Goal: Task Accomplishment & Management: Use online tool/utility

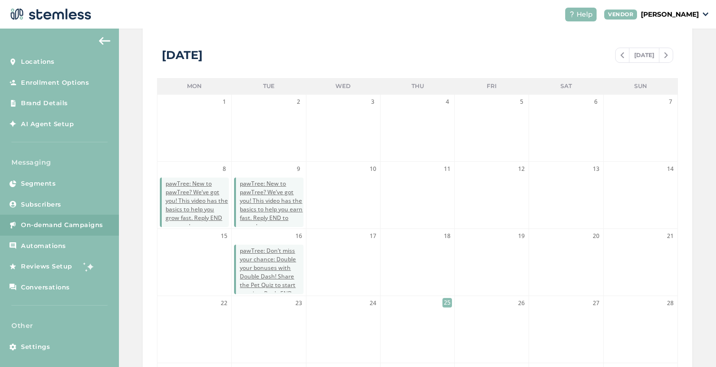
scroll to position [277, 0]
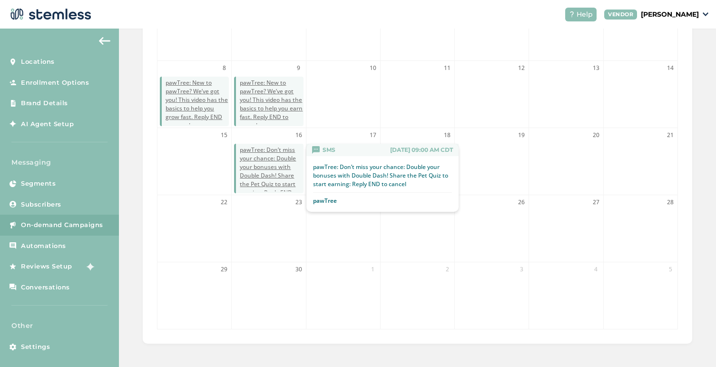
click at [263, 157] on span "pawTree: Don’t miss your chance: Double your bonuses with Double Dash! Share th…" at bounding box center [271, 176] width 63 height 60
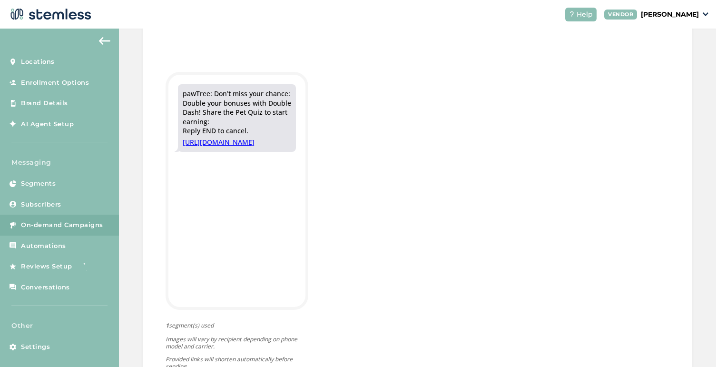
scroll to position [205, 0]
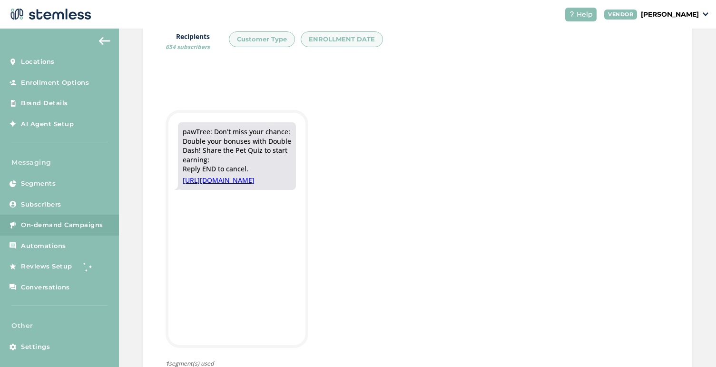
drag, startPoint x: 184, startPoint y: 134, endPoint x: 238, endPoint y: 249, distance: 127.3
click at [238, 190] on div "pawTree: Don’t miss your chance: Double your bonuses with Double Dash! Share th…" at bounding box center [237, 156] width 118 height 68
copy div "pawTree: Don’t miss your chance: Double your bonuses with Double Dash! Share th…"
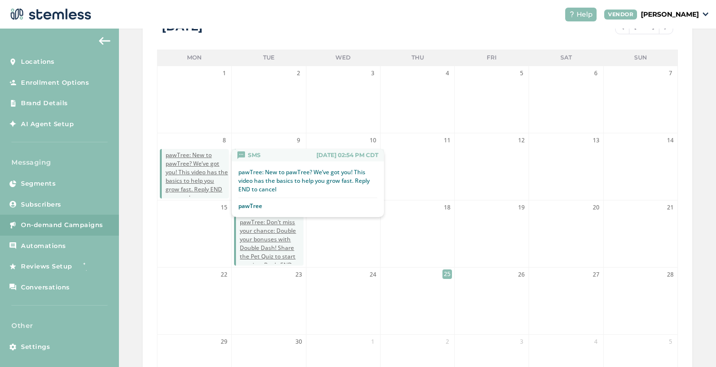
click at [268, 154] on div "SMS [DATE] 02:54 PM CDT" at bounding box center [308, 155] width 152 height 12
click at [287, 176] on p "pawTree: New to pawTree? We’ve got you! This video has the basics to help you g…" at bounding box center [307, 181] width 139 height 26
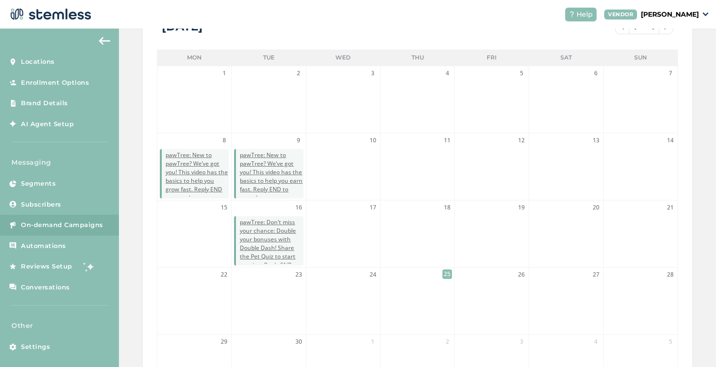
click at [279, 136] on li "9 pawTree: New to pawTree? We’ve got you! This video has the basics to help you…" at bounding box center [269, 166] width 74 height 67
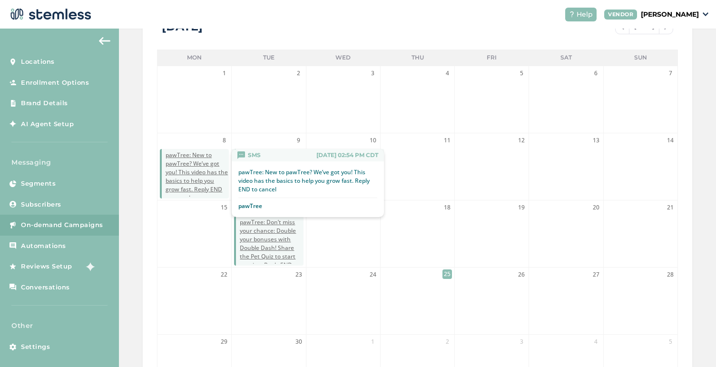
click at [196, 165] on span "pawTree: New to pawTree? We’ve got you! This video has the basics to help you g…" at bounding box center [197, 176] width 63 height 51
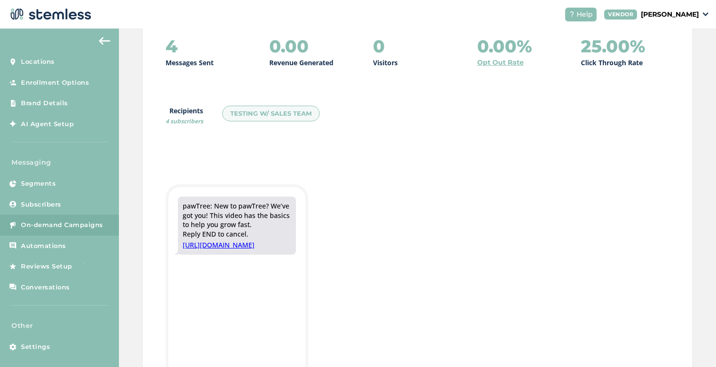
scroll to position [241, 0]
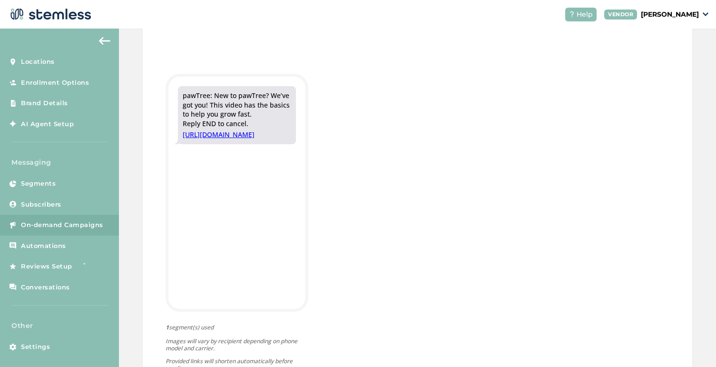
drag, startPoint x: 184, startPoint y: 96, endPoint x: 304, endPoint y: 208, distance: 163.7
click at [304, 154] on div "pawTree: New to pawTree? We’ve got you! This video has the basics to help you g…" at bounding box center [236, 115] width 137 height 77
copy div "pawTree: New to pawTree? We’ve got you! This video has the basics to help you g…"
click at [54, 200] on span "Subscribers" at bounding box center [41, 205] width 40 height 10
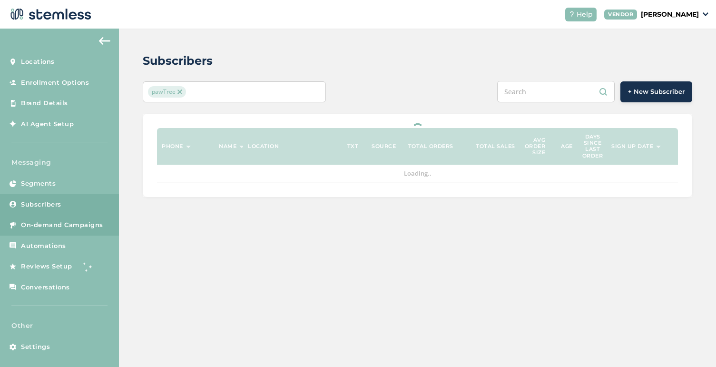
click at [51, 228] on span "On-demand Campaigns" at bounding box center [62, 225] width 82 height 10
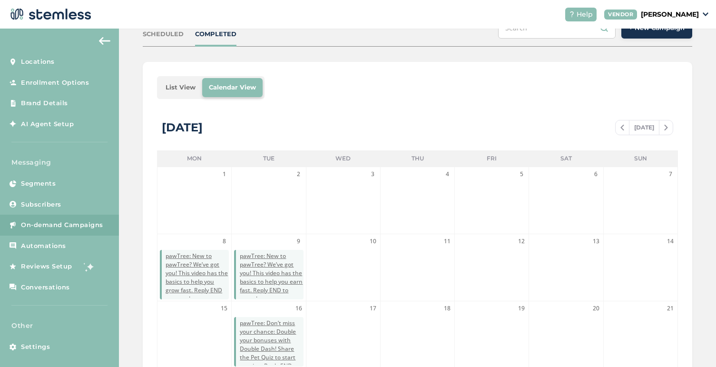
scroll to position [112, 0]
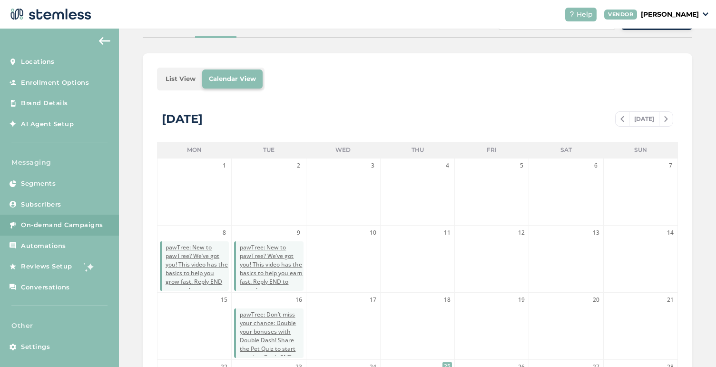
click at [621, 121] on img at bounding box center [623, 119] width 4 height 6
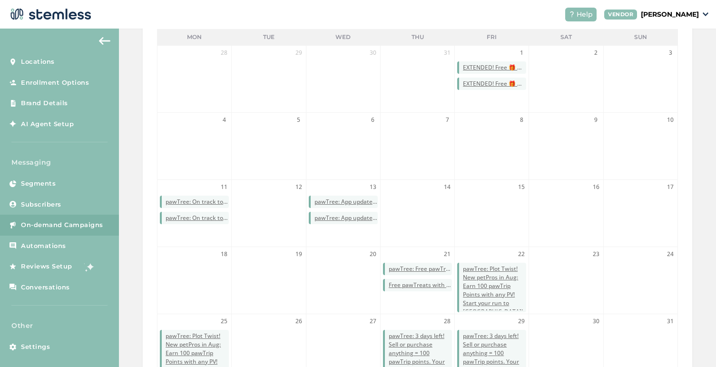
scroll to position [277, 0]
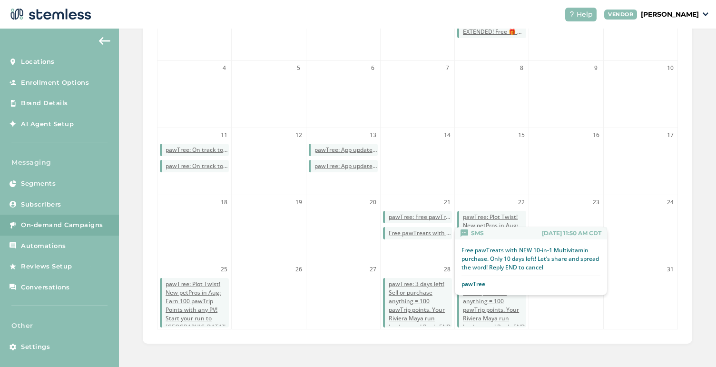
click at [439, 232] on span "Free pawTreats with NEW 10-in-1 Multivitamin purchase. Only 10 days left! Let’s…" at bounding box center [420, 233] width 63 height 9
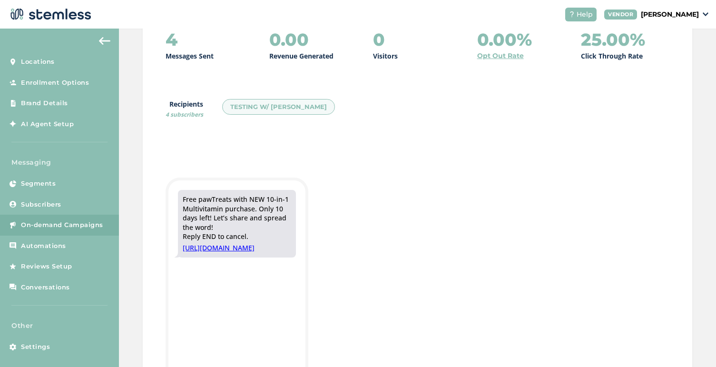
scroll to position [228, 0]
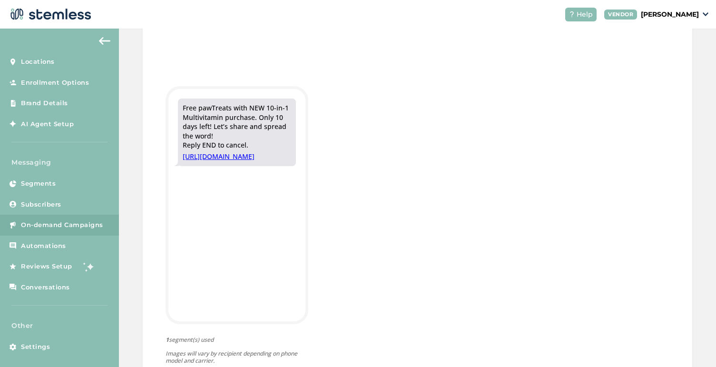
drag, startPoint x: 183, startPoint y: 106, endPoint x: 232, endPoint y: 134, distance: 56.3
click at [232, 134] on div "Free pawTreats with NEW 10-in-1 Multivitamin purchase. Only 10 days left! Let’s…" at bounding box center [237, 126] width 109 height 47
copy div "Free pawTreats with NEW 10-in-1 Multivitamin purchase. Only 10 days left! Let’s…"
click at [102, 39] on img at bounding box center [104, 41] width 11 height 8
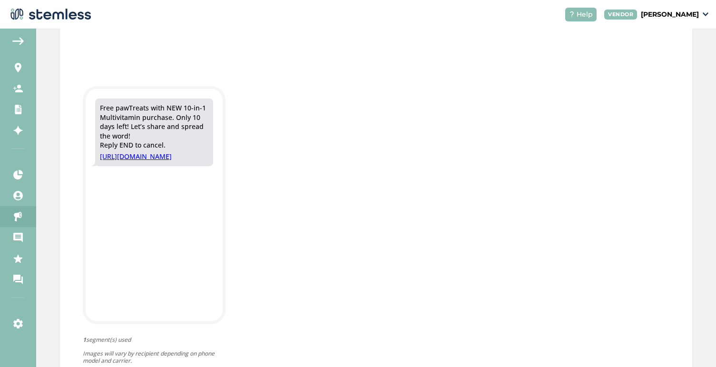
click at [16, 42] on img at bounding box center [17, 41] width 11 height 8
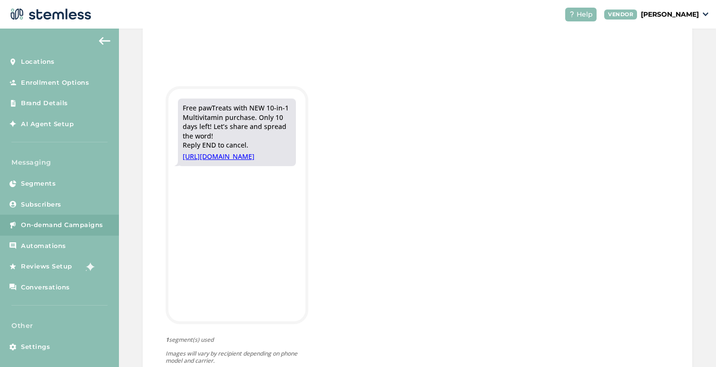
click at [59, 225] on span "On-demand Campaigns" at bounding box center [62, 225] width 82 height 10
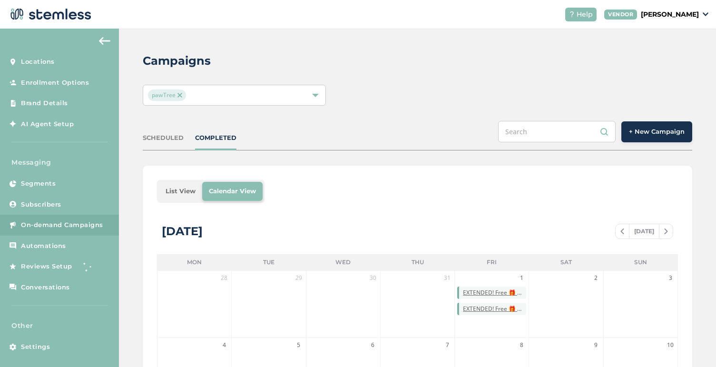
click at [660, 124] on button "+ New Campaign" at bounding box center [657, 131] width 71 height 21
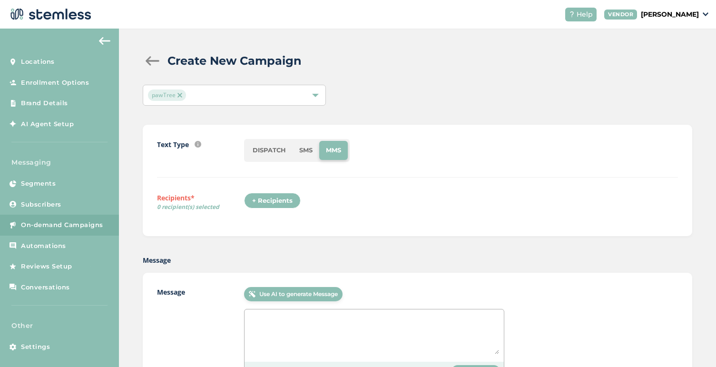
click at [311, 153] on li "SMS" at bounding box center [306, 150] width 27 height 19
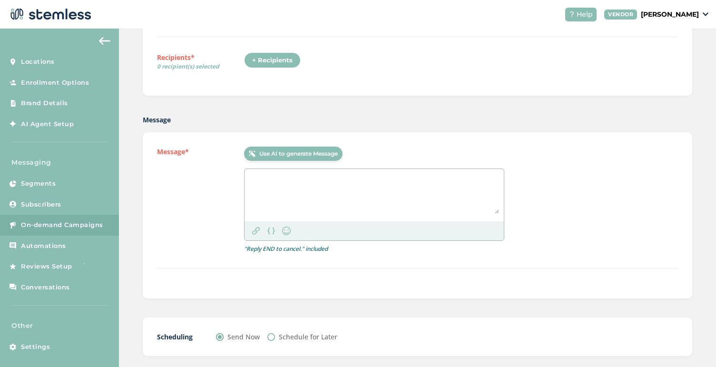
scroll to position [189, 0]
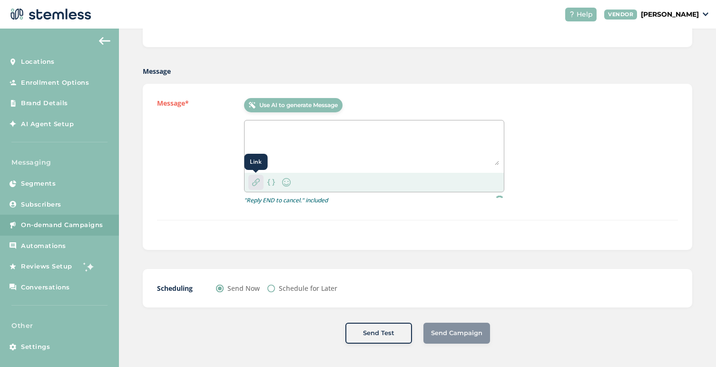
click at [254, 182] on img at bounding box center [256, 182] width 8 height 8
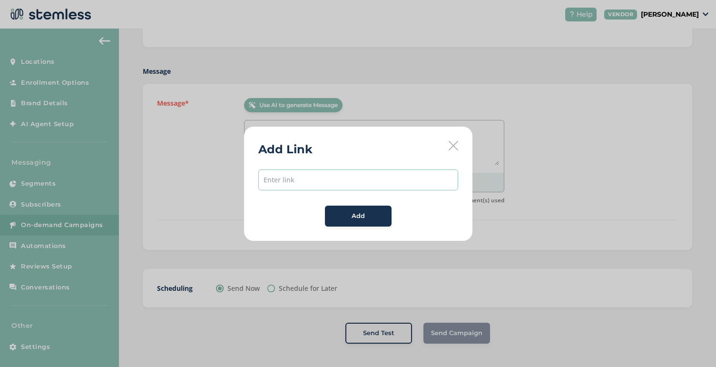
click at [310, 182] on input "text" at bounding box center [358, 179] width 200 height 21
paste input "[URL][DOMAIN_NAME][DATE]"
type input "[URL][DOMAIN_NAME][DATE]"
click at [356, 222] on button "Add" at bounding box center [358, 216] width 67 height 21
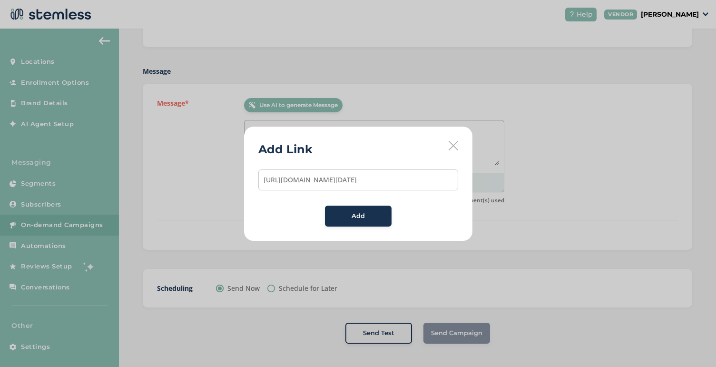
scroll to position [0, 0]
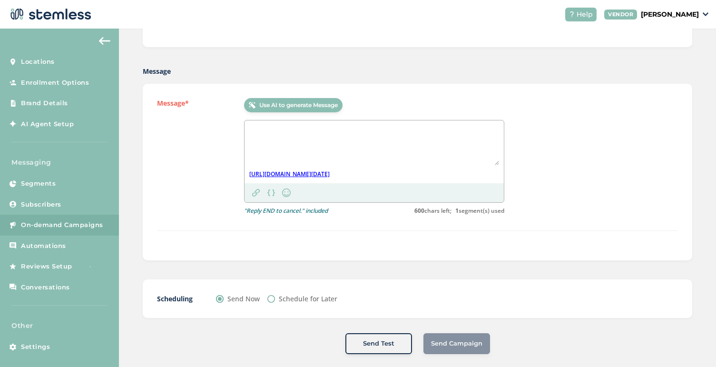
click at [296, 137] on textarea at bounding box center [374, 145] width 250 height 40
paste textarea "pawTree: Last days! 50% OFF Freeze-Dried Raw Food ends soon. Let’s share and sp…"
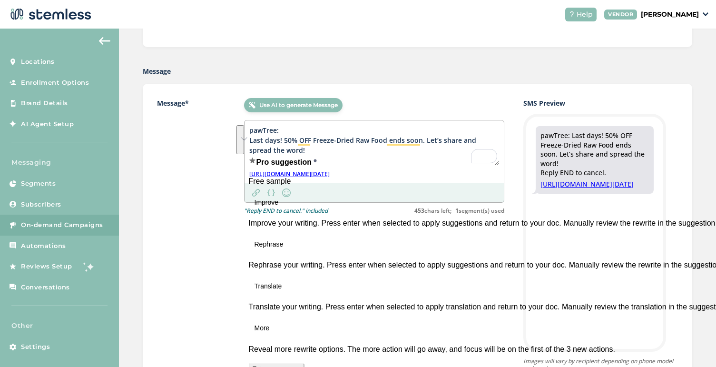
drag, startPoint x: 299, startPoint y: 152, endPoint x: 241, endPoint y: 132, distance: 61.0
click at [241, 132] on div "Message* Use AI to generate Message pawTree: Last days! 50% OFF Freeze-Dried Ra…" at bounding box center [418, 257] width 550 height 346
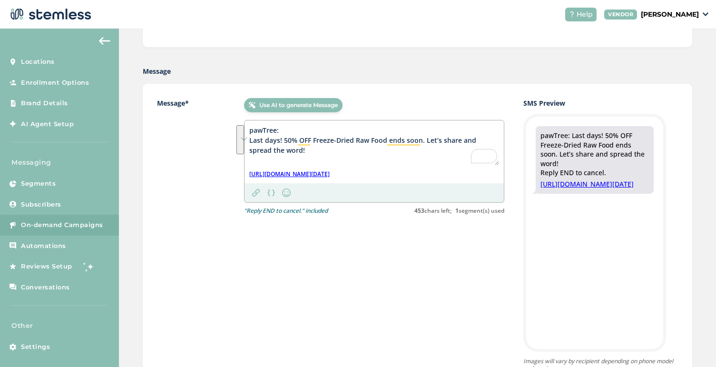
drag, startPoint x: 249, startPoint y: 129, endPoint x: 286, endPoint y: 147, distance: 40.9
click at [286, 147] on textarea "pawTree: Last days! 50% OFF Freeze-Dried Raw Food ends soon. Let’s share and sp…" at bounding box center [374, 145] width 250 height 40
paste textarea "Have you shared this offer with new customers?"
click at [247, 131] on div "Message* Use AI to generate Message pawTree: Last days! 50% OFF Freeze-Dried Ra…" at bounding box center [418, 257] width 550 height 346
paste textarea "Hot off the press! Your monthly newsletter has all the updates you need."
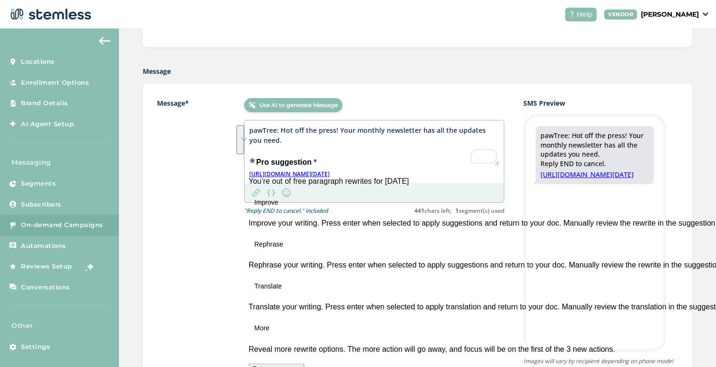
click at [281, 132] on textarea "pawTree: Hot off the press! Your monthly newsletter has all the updates you nee…" at bounding box center [374, 145] width 250 height 40
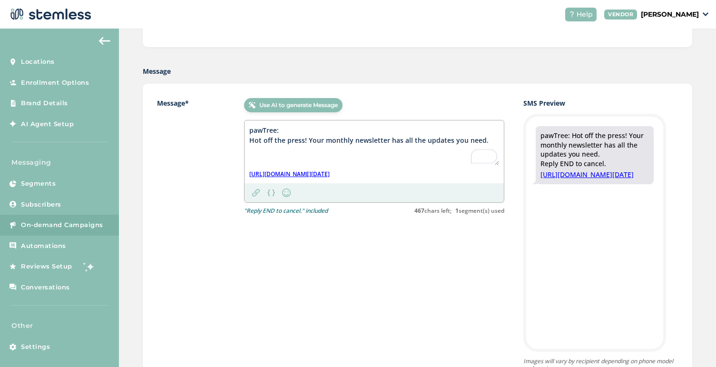
click at [484, 141] on textarea "pawTree: Hot off the press! Your monthly newsletter has all the updates you nee…" at bounding box center [374, 145] width 250 height 40
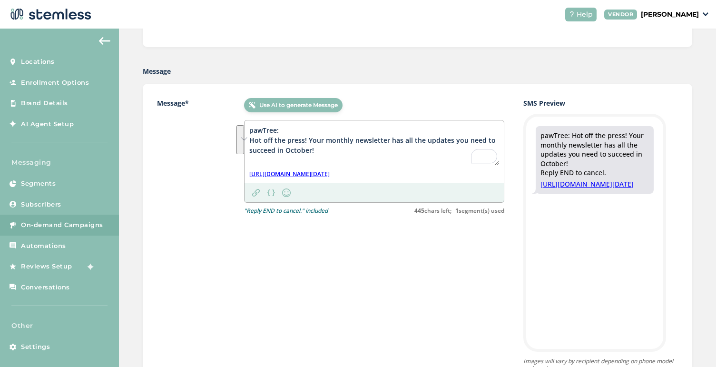
drag, startPoint x: 250, startPoint y: 130, endPoint x: 314, endPoint y: 151, distance: 67.0
click at [314, 151] on textarea "pawTree: Hot off the press! Your monthly newsletter has all the updates you nee…" at bounding box center [374, 145] width 250 height 40
click at [314, 149] on textarea "pawTree: Hot off the press! Your monthly newsletter has all the updates you nee…" at bounding box center [374, 145] width 250 height 40
click at [243, 141] on div "Message* Use AI to generate Message pawTree: Hot off the press! Your monthly ne…" at bounding box center [418, 257] width 550 height 346
paste textarea "Last call! 50% OFF Freeze-Dried Raw Food ends soon. Follow up with potential ne…"
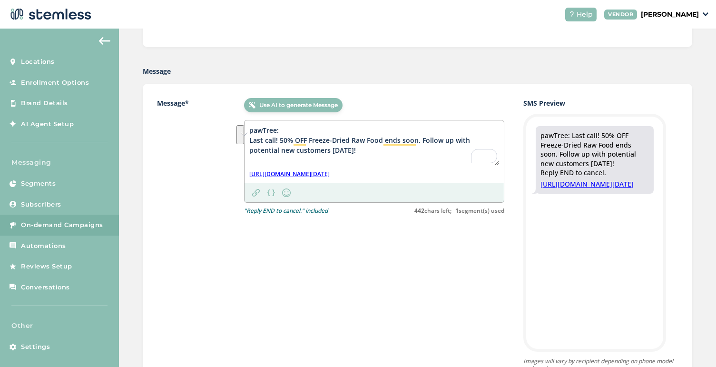
drag, startPoint x: 328, startPoint y: 151, endPoint x: 225, endPoint y: 143, distance: 104.1
click at [225, 143] on div "Message* Use AI to generate Message pawTree: Last call! 50% OFF Freeze-Dried Ra…" at bounding box center [417, 249] width 521 height 302
type textarea "pawTree: Last call! 50% OFF Freeze-Dried Raw Food ends soon. Follow up with pot…"
click at [257, 197] on img at bounding box center [256, 193] width 8 height 8
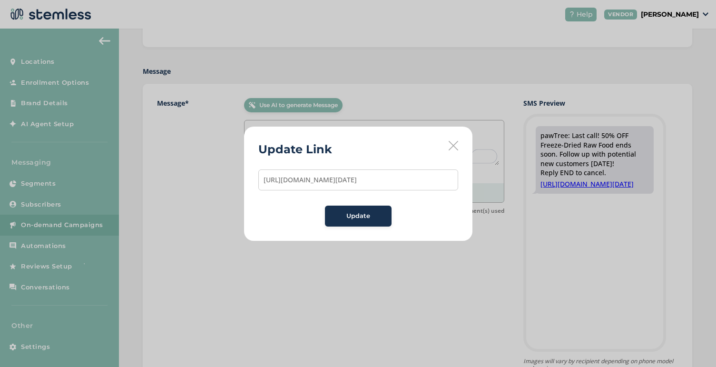
click at [329, 178] on input "[URL][DOMAIN_NAME][DATE]" at bounding box center [358, 179] width 200 height 21
type input "[URL][DOMAIN_NAME]"
click at [354, 213] on span "Update" at bounding box center [358, 216] width 24 height 10
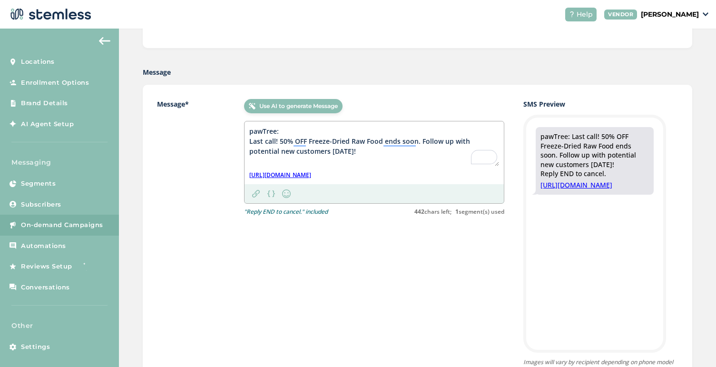
scroll to position [178, 0]
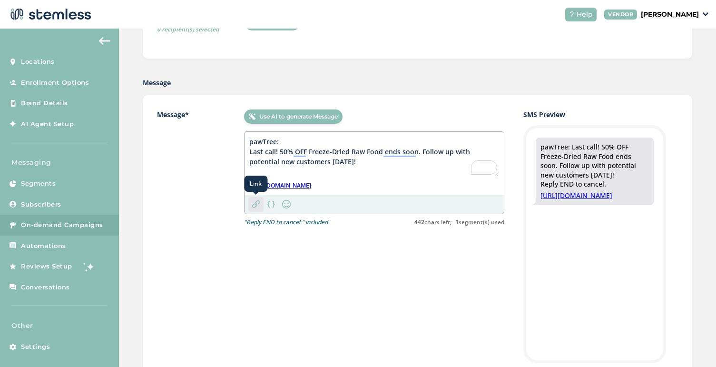
click at [256, 202] on img at bounding box center [256, 204] width 8 height 8
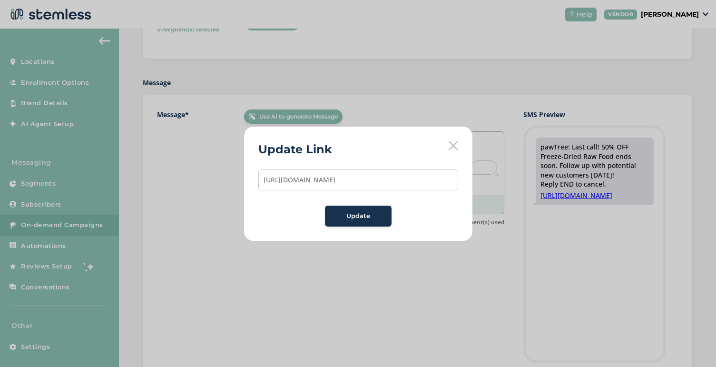
click at [327, 180] on input "[URL][DOMAIN_NAME]" at bounding box center [358, 179] width 200 height 21
click at [449, 144] on icon at bounding box center [454, 146] width 10 height 10
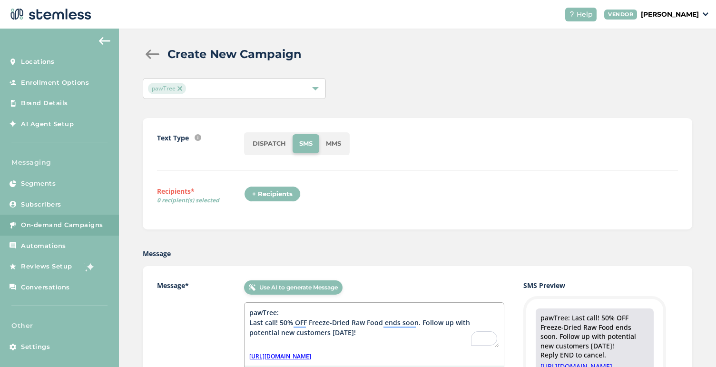
scroll to position [8, 0]
click at [270, 190] on div "+ Recipients" at bounding box center [272, 193] width 57 height 16
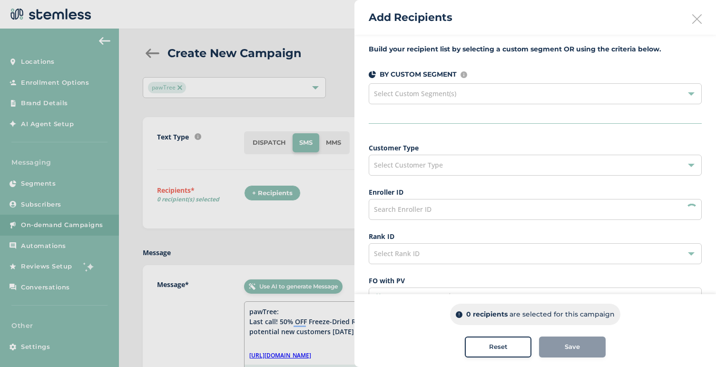
click at [405, 95] on span "Select Custom Segment(s)" at bounding box center [415, 93] width 82 height 9
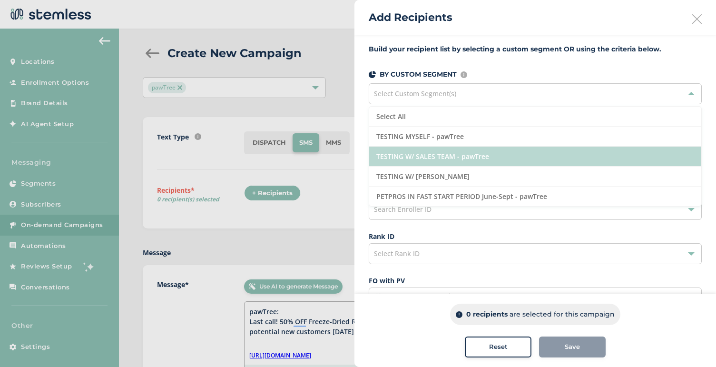
click at [415, 157] on li "TESTING W/ SALES TEAM - pawTree" at bounding box center [535, 157] width 332 height 20
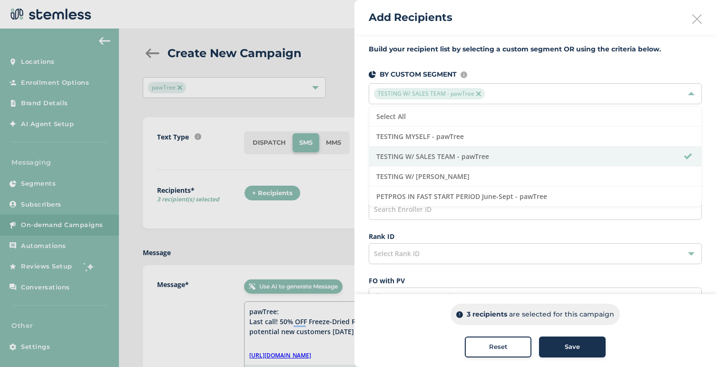
click at [565, 345] on span "Save" at bounding box center [572, 347] width 15 height 10
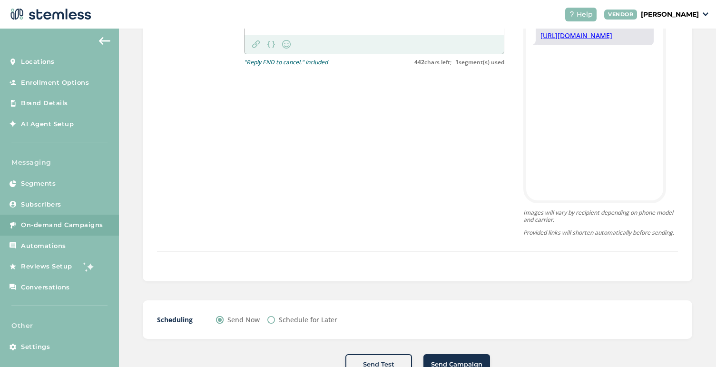
scroll to position [369, 0]
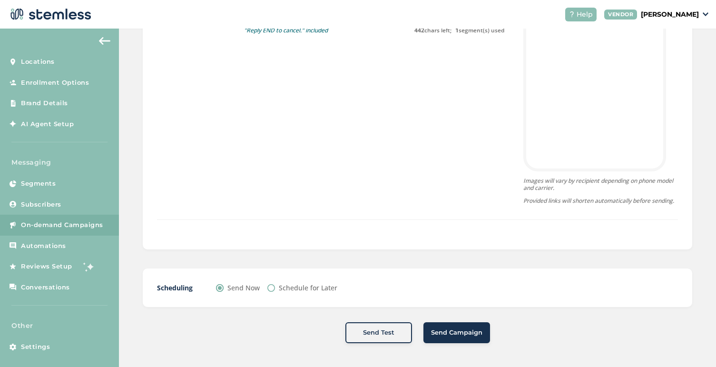
click at [451, 332] on span "Send Campaign" at bounding box center [456, 333] width 51 height 10
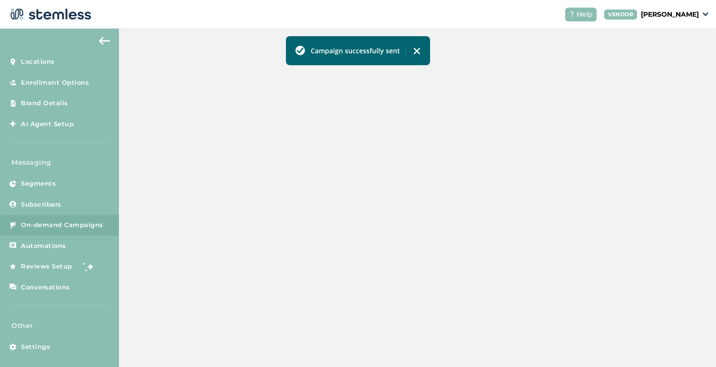
scroll to position [277, 0]
